Goal: Go to known website: Access a specific website the user already knows

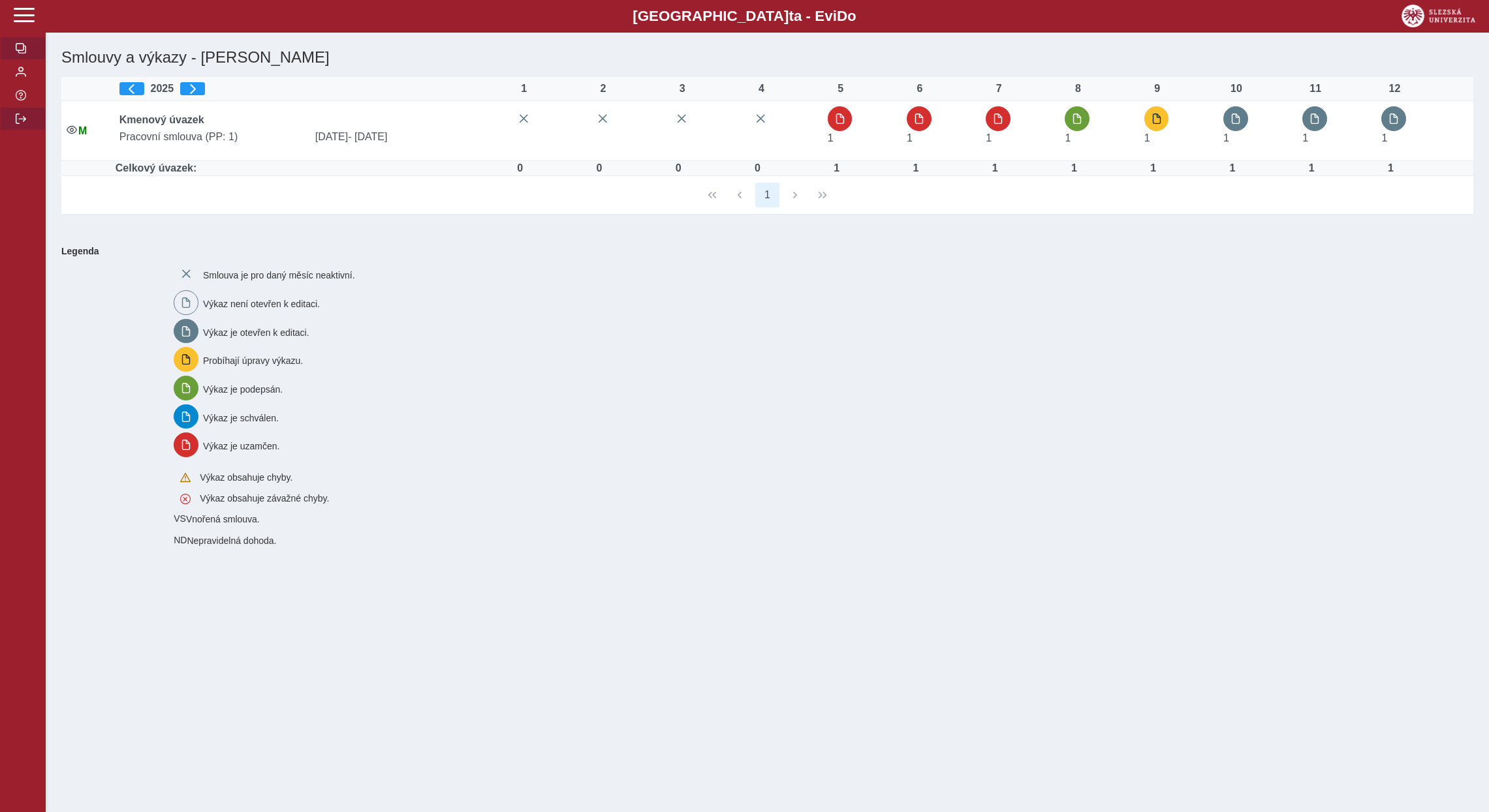
click at [21, 124] on span "button" at bounding box center [21, 119] width 11 height 11
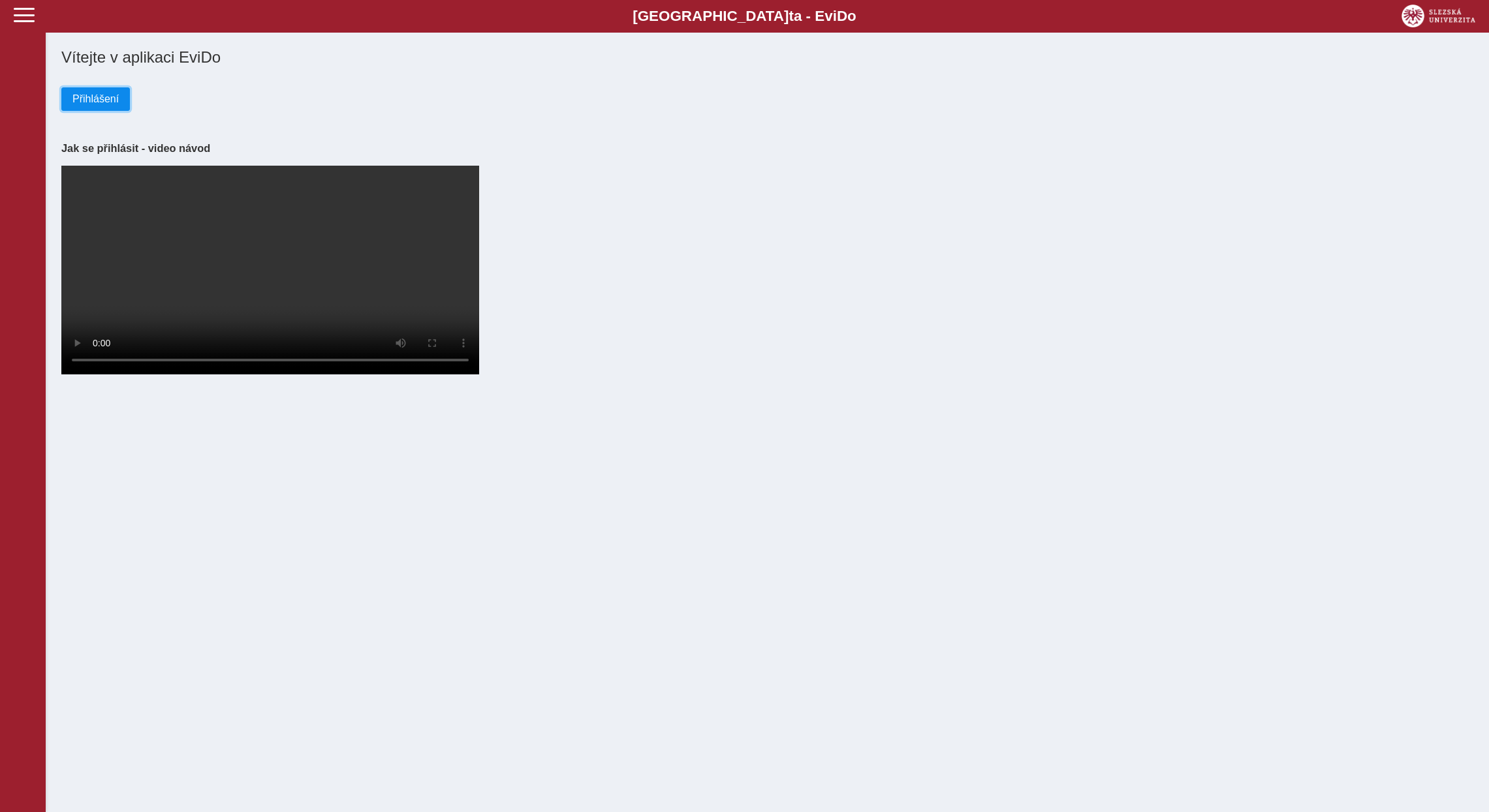
click at [83, 105] on span "Přihlášení" at bounding box center [95, 99] width 46 height 12
click at [105, 93] on button "Přihlášení" at bounding box center [95, 99] width 68 height 24
